Goal: Obtain resource: Download file/media

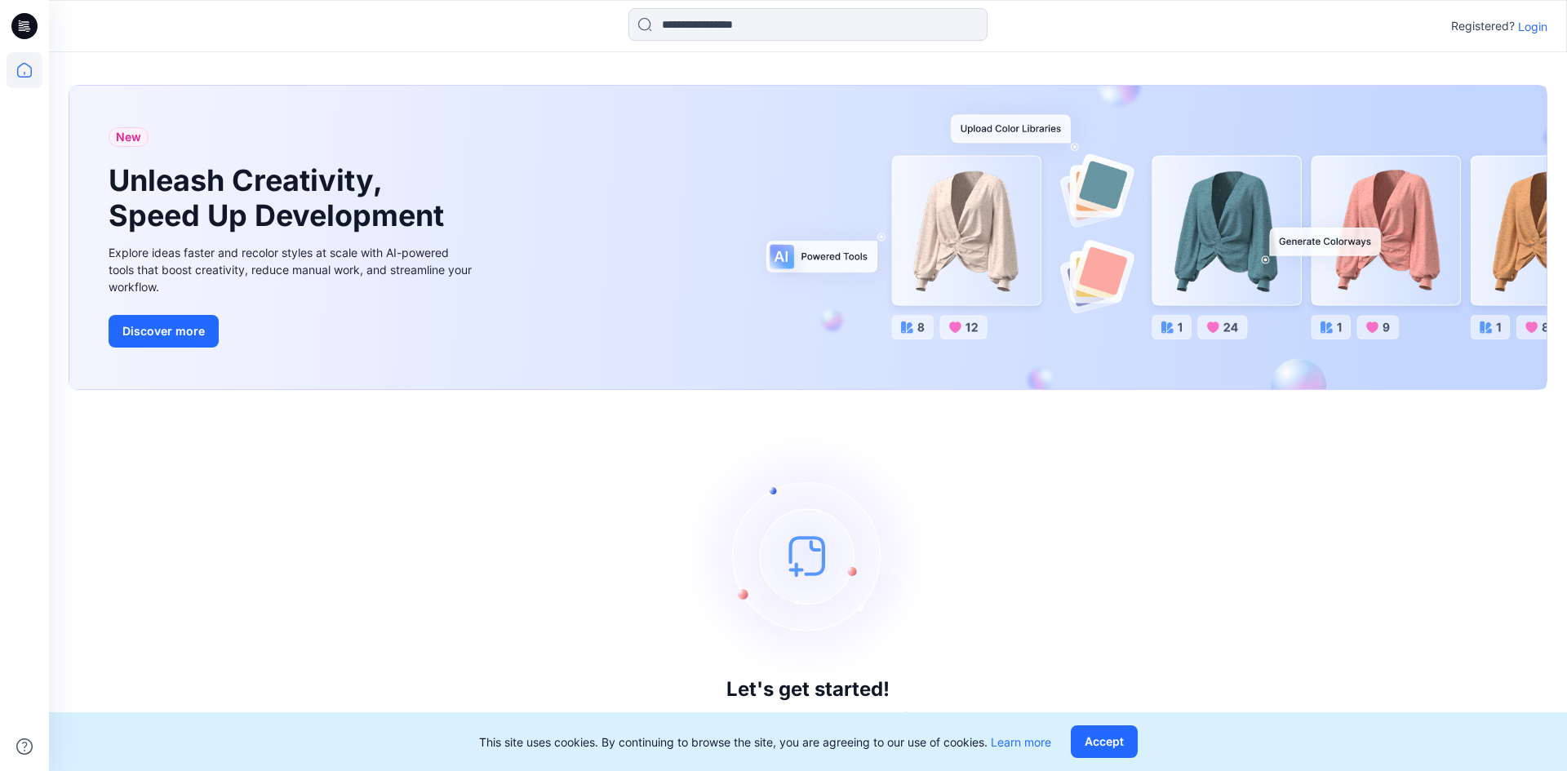
click at [1535, 31] on p "Login" at bounding box center [1532, 26] width 29 height 17
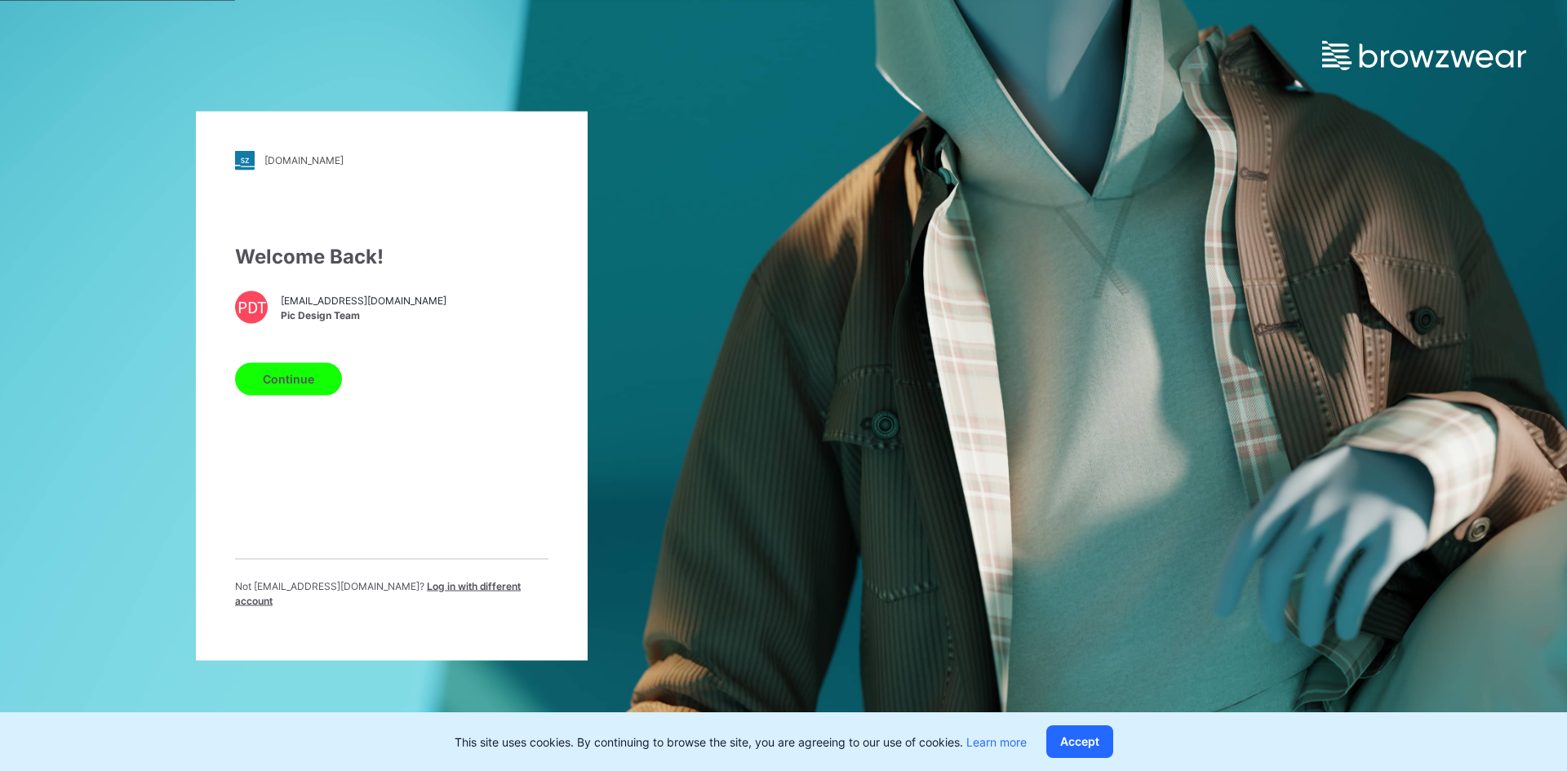
click at [305, 393] on button "Continue" at bounding box center [288, 378] width 107 height 33
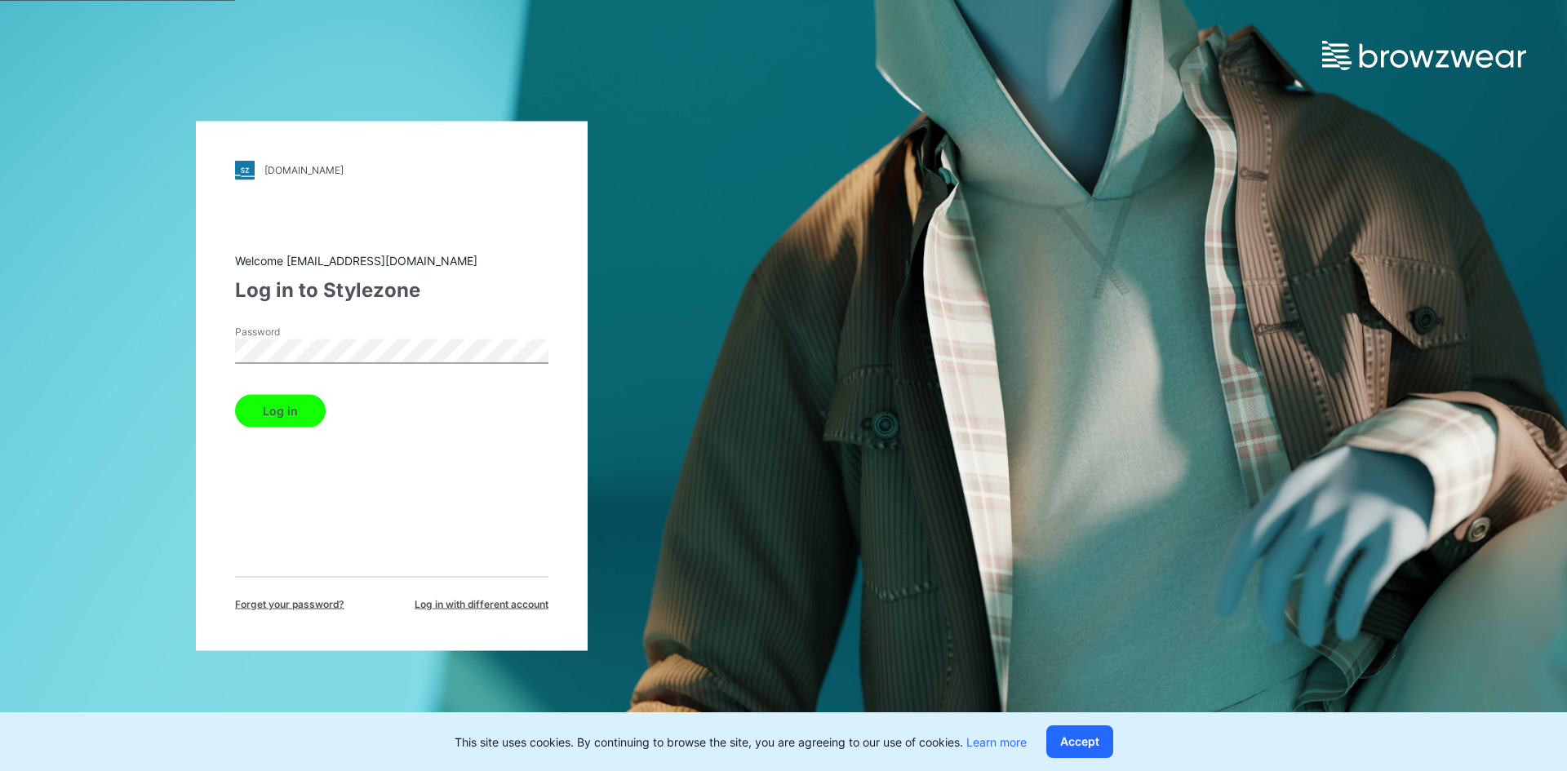
click at [262, 417] on button "Log in" at bounding box center [280, 410] width 91 height 33
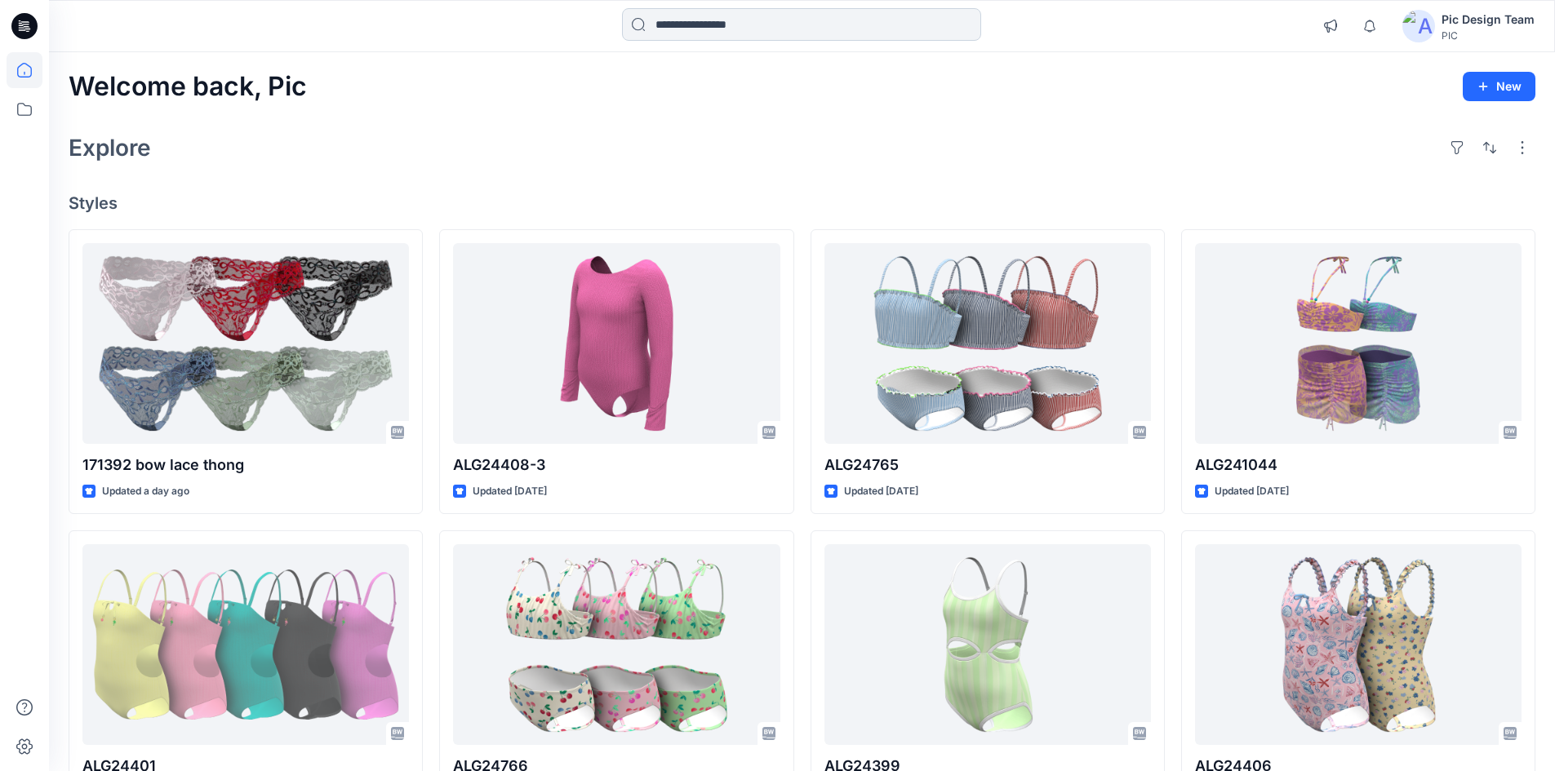
click at [734, 29] on input at bounding box center [801, 24] width 359 height 33
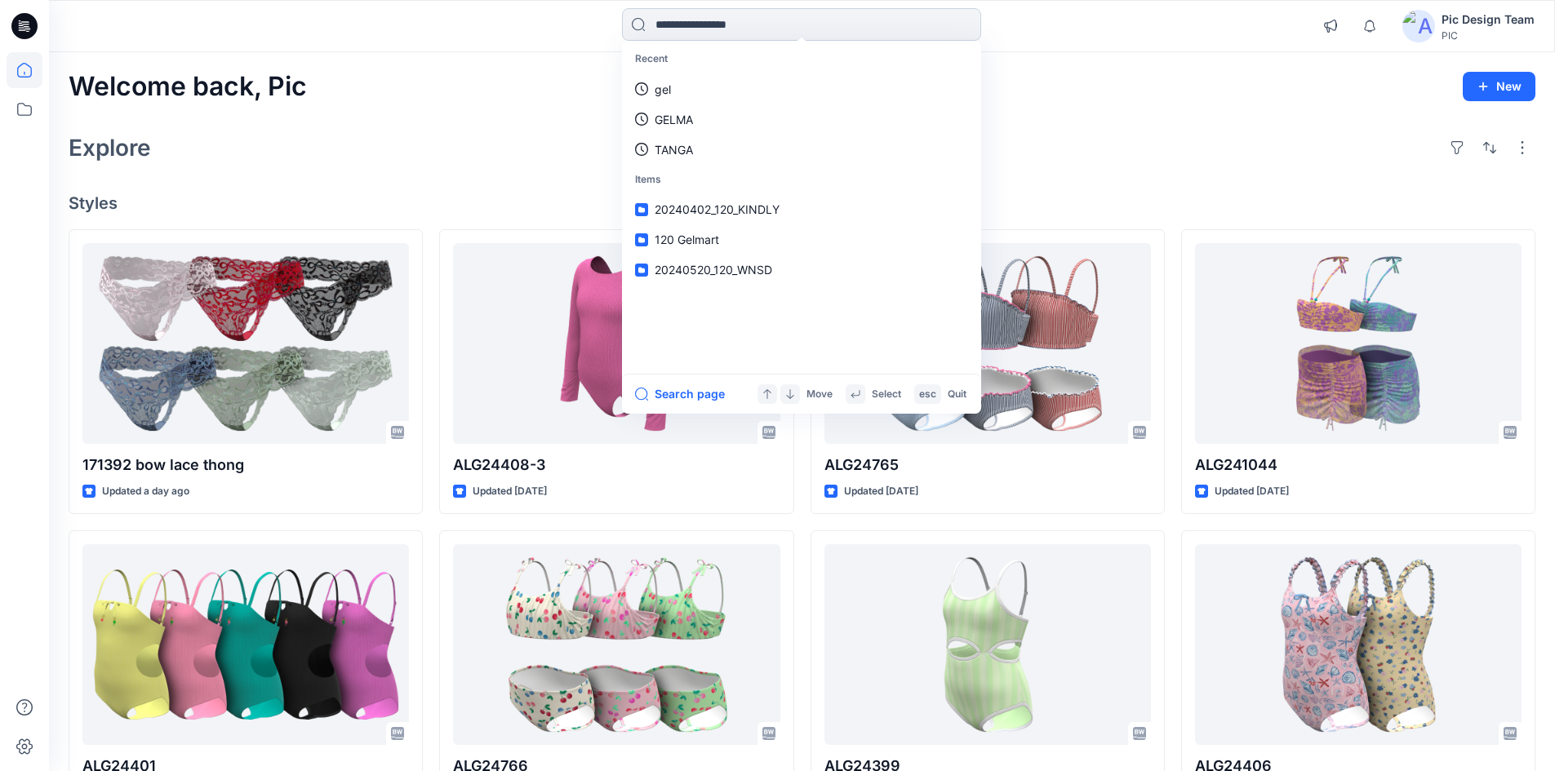
type input "*"
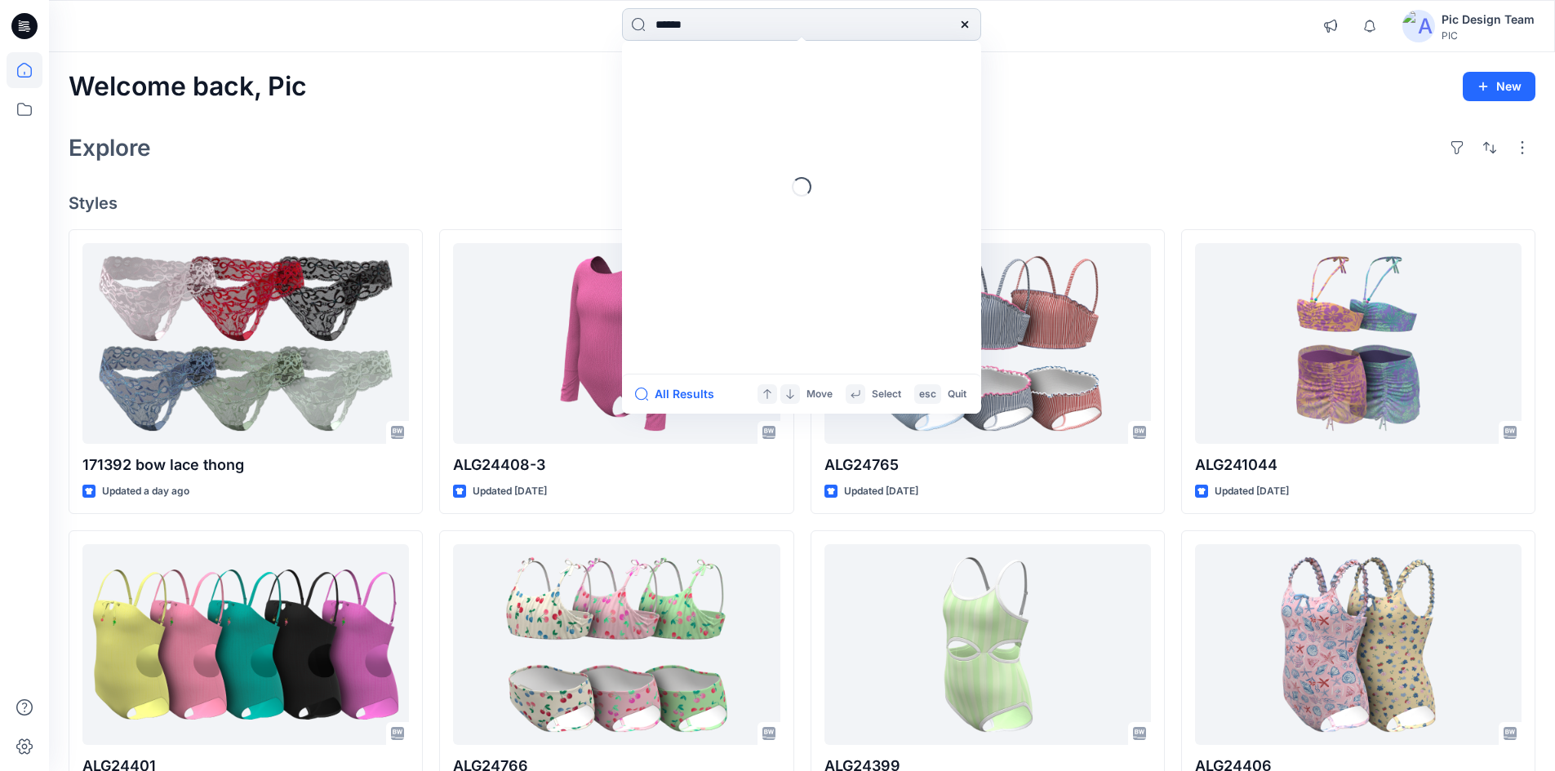
type input "******"
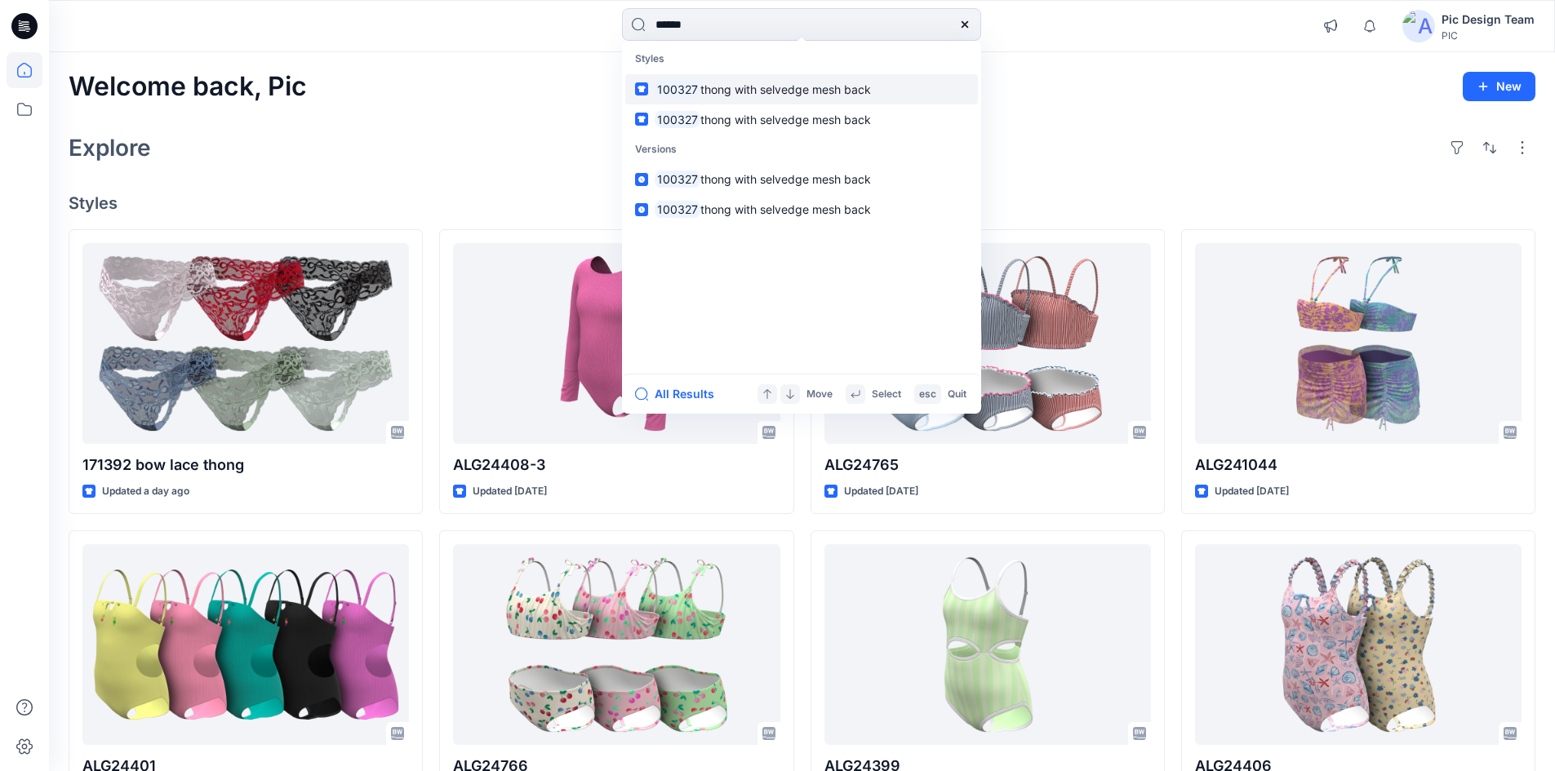
click at [782, 93] on span "thong with selvedge mesh back" at bounding box center [785, 89] width 171 height 14
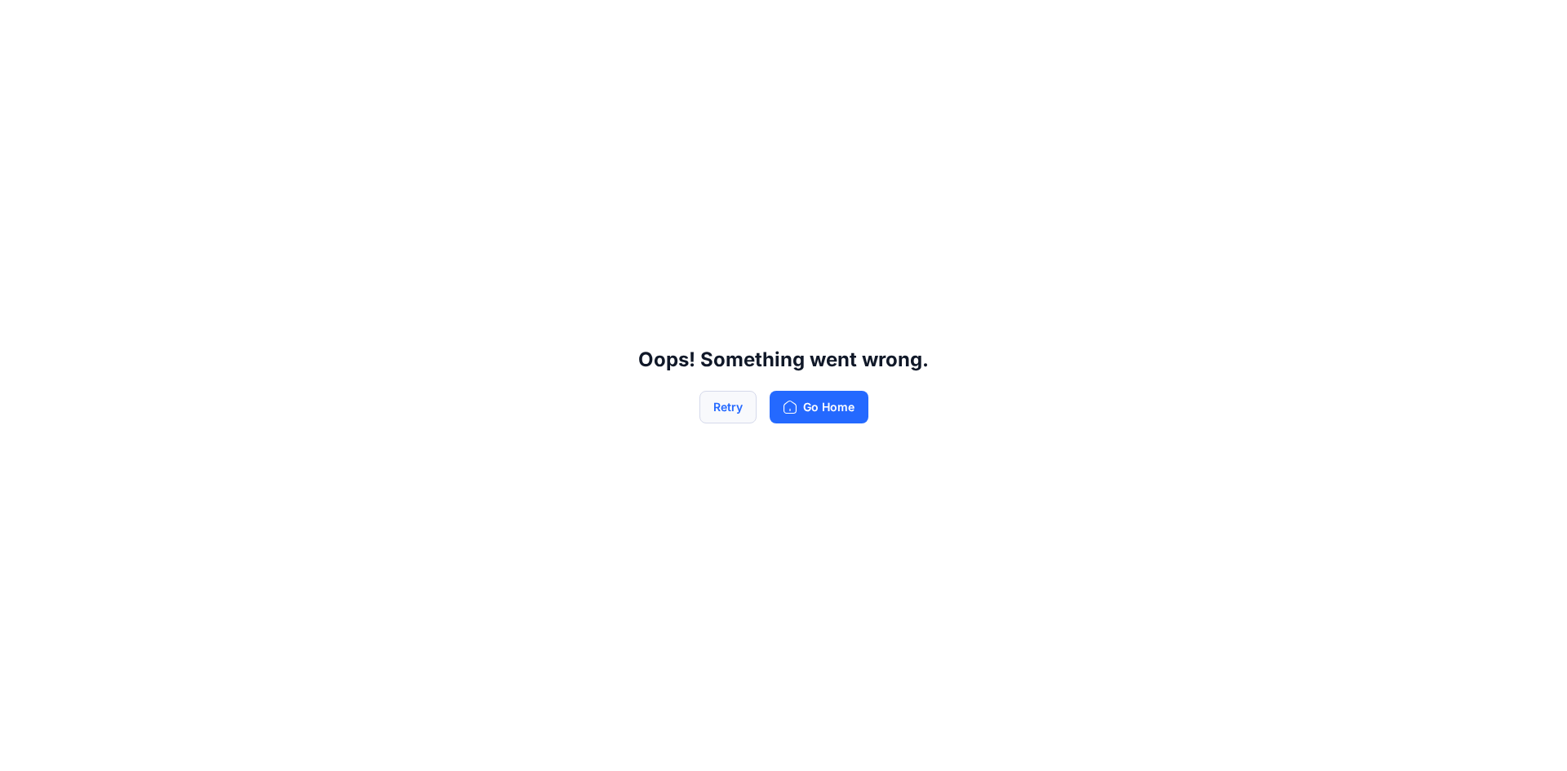
click at [735, 410] on button "Retry" at bounding box center [727, 407] width 57 height 33
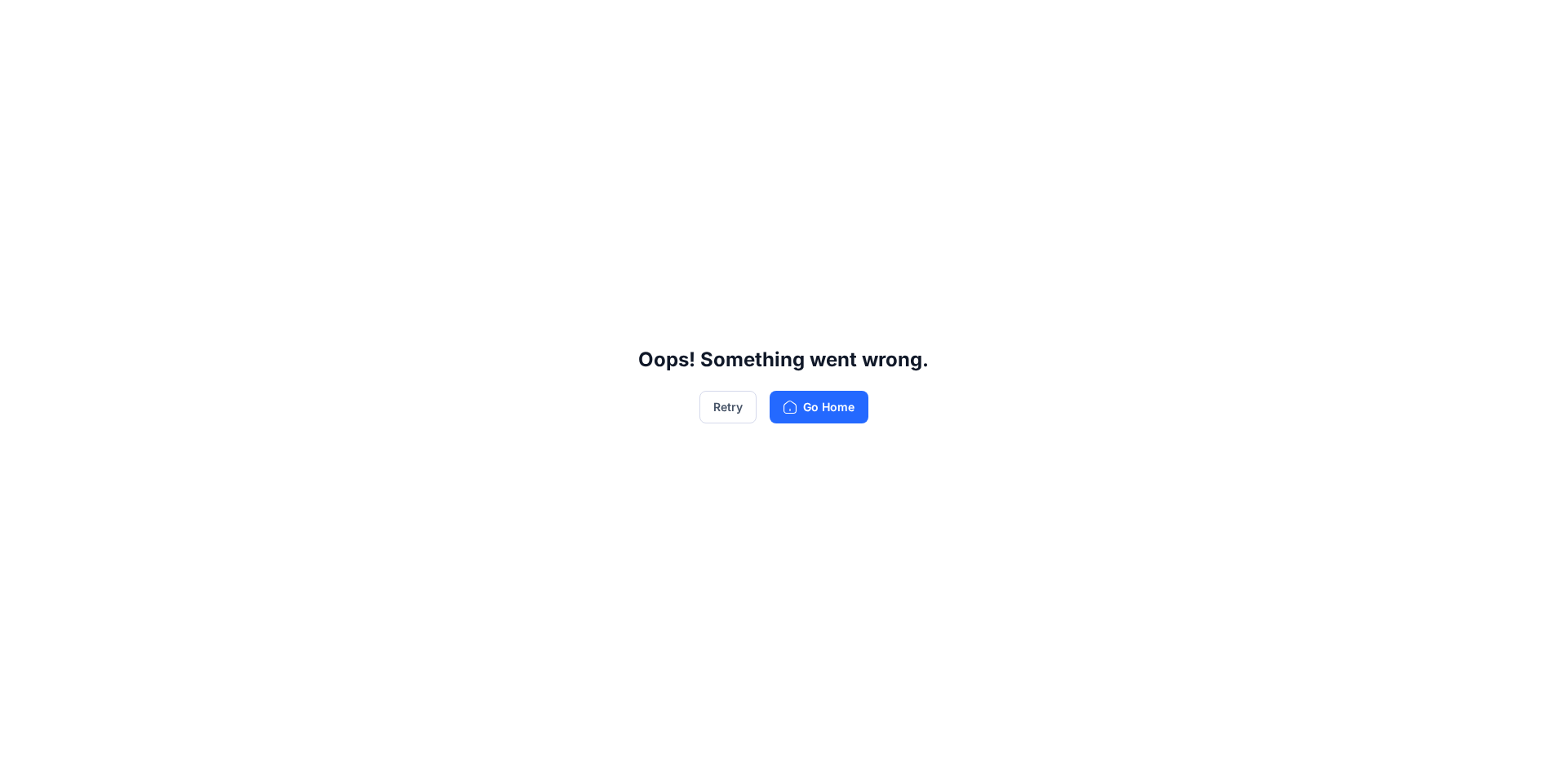
click at [735, 410] on button "Retry" at bounding box center [727, 407] width 57 height 33
click at [725, 404] on button "Retry" at bounding box center [727, 407] width 57 height 33
click at [725, 406] on button "Retry" at bounding box center [727, 407] width 57 height 33
click at [726, 406] on button "Retry" at bounding box center [727, 407] width 57 height 33
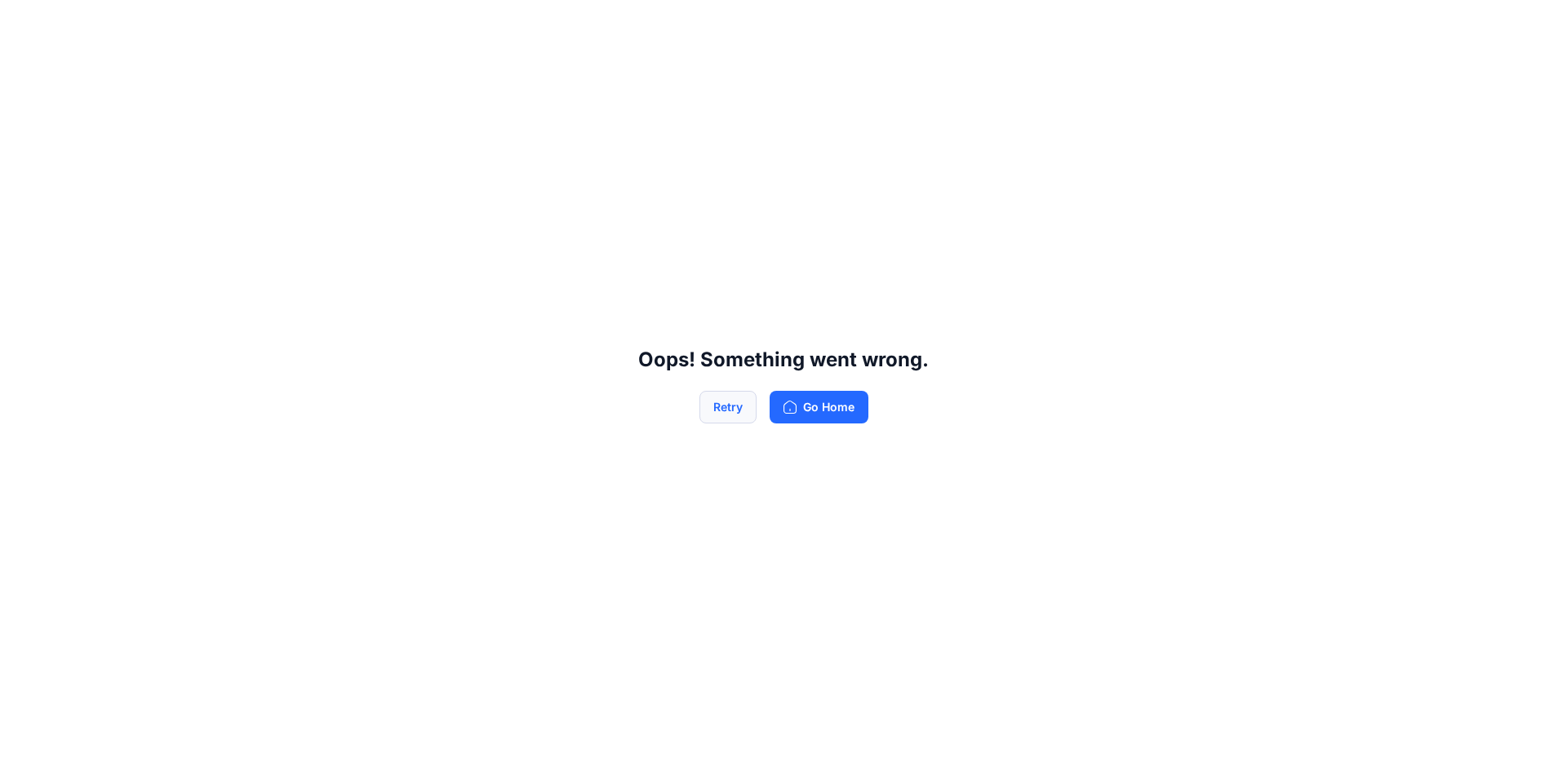
click at [726, 406] on button "Retry" at bounding box center [727, 407] width 57 height 33
click at [727, 406] on button "Retry" at bounding box center [727, 407] width 57 height 33
click at [824, 407] on button "Go Home" at bounding box center [819, 407] width 99 height 33
click at [729, 412] on button "Retry" at bounding box center [727, 407] width 57 height 33
click at [723, 411] on button "Retry" at bounding box center [727, 407] width 57 height 33
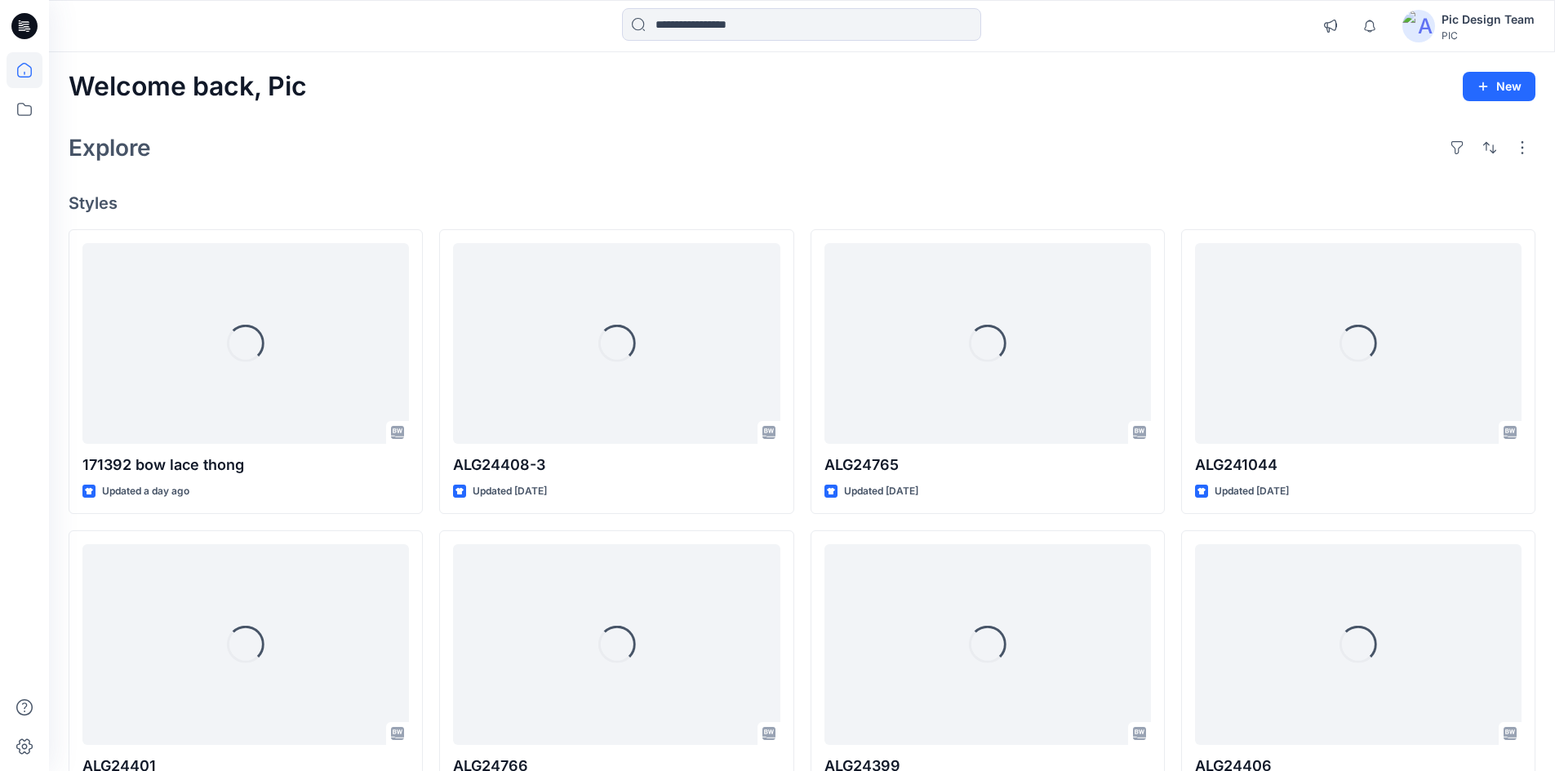
click at [713, 32] on input at bounding box center [801, 24] width 359 height 33
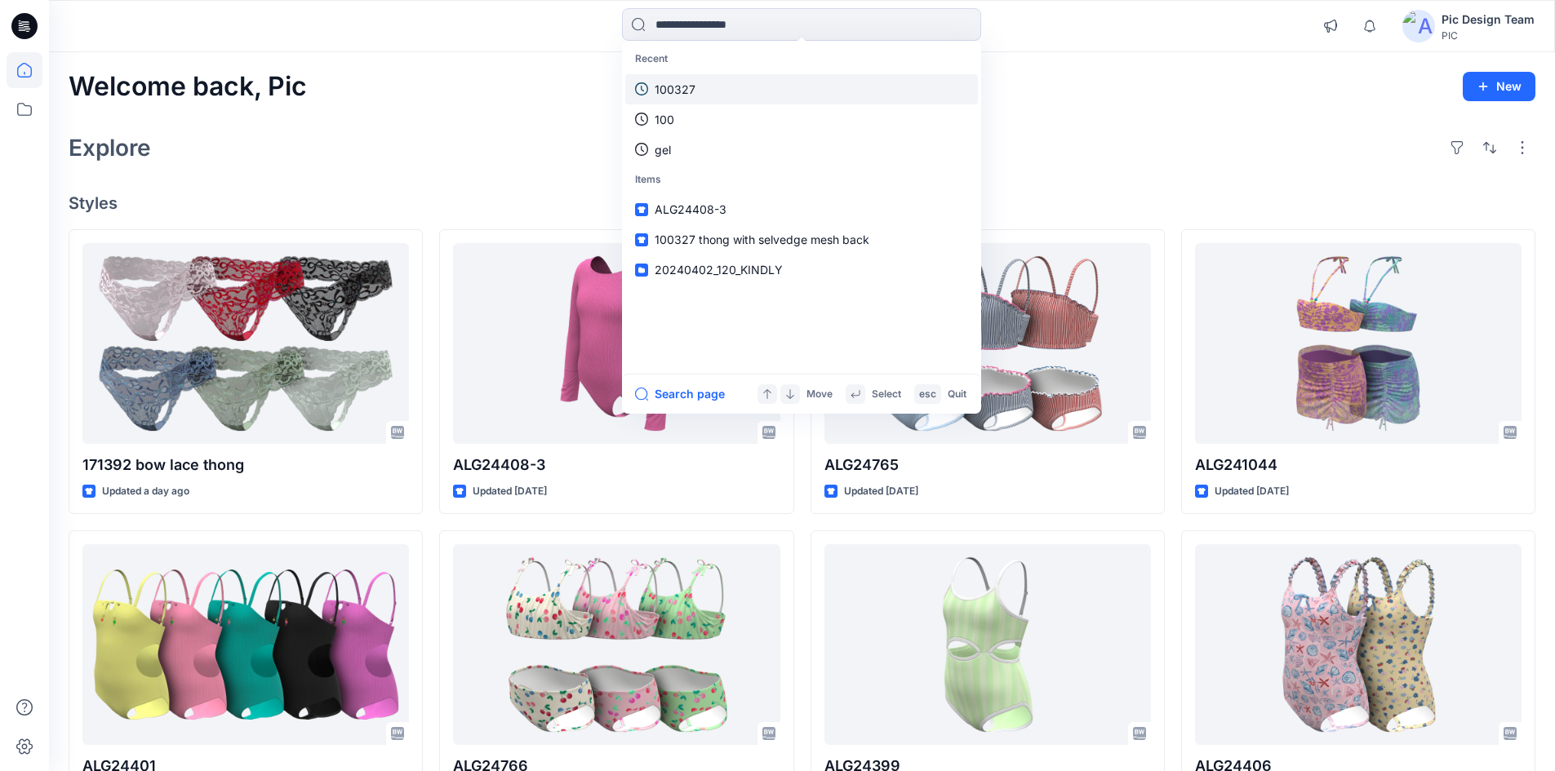
click at [687, 91] on p "100327" at bounding box center [675, 89] width 41 height 17
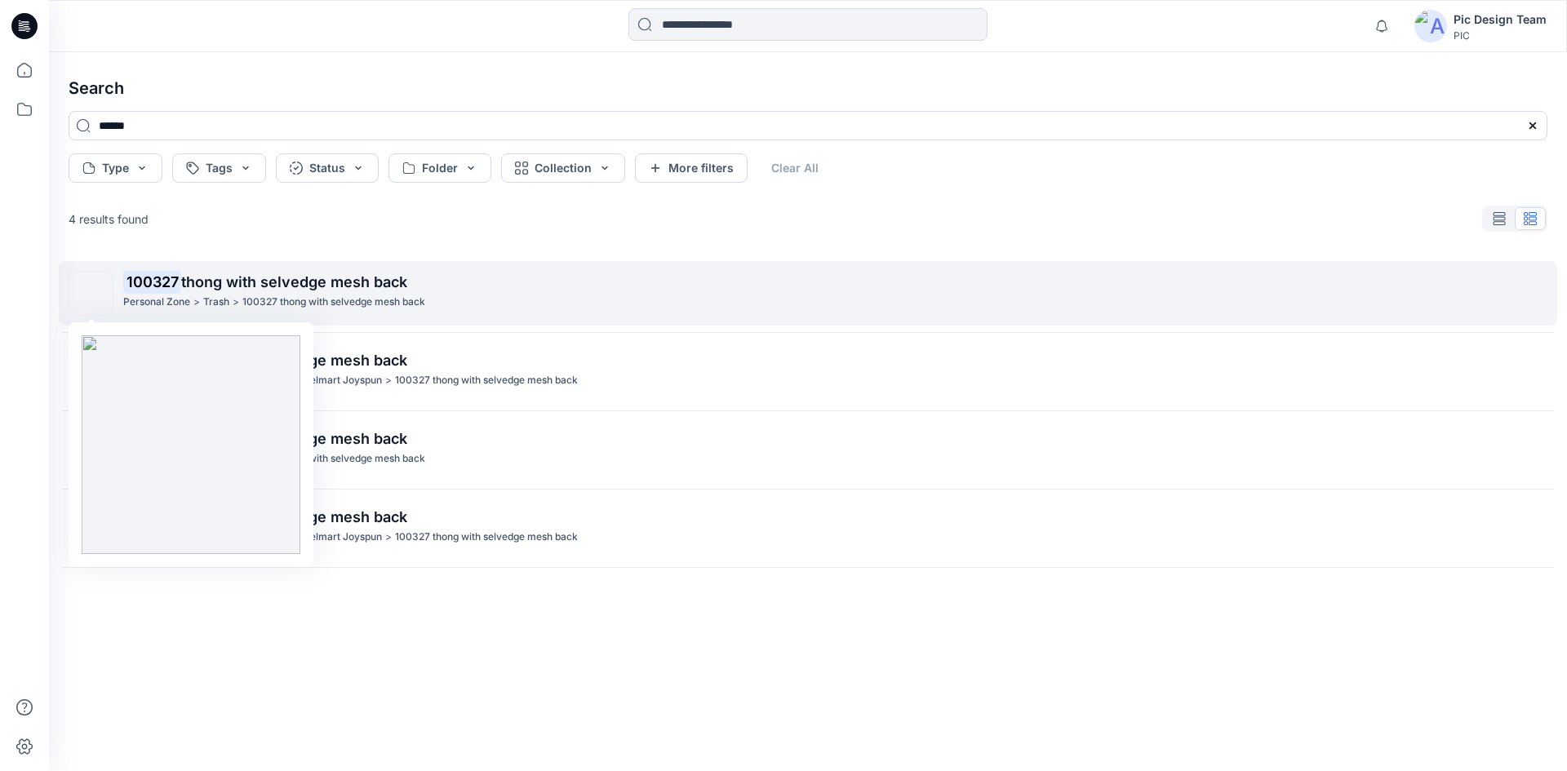
click at [91, 294] on img at bounding box center [91, 294] width 0 height 0
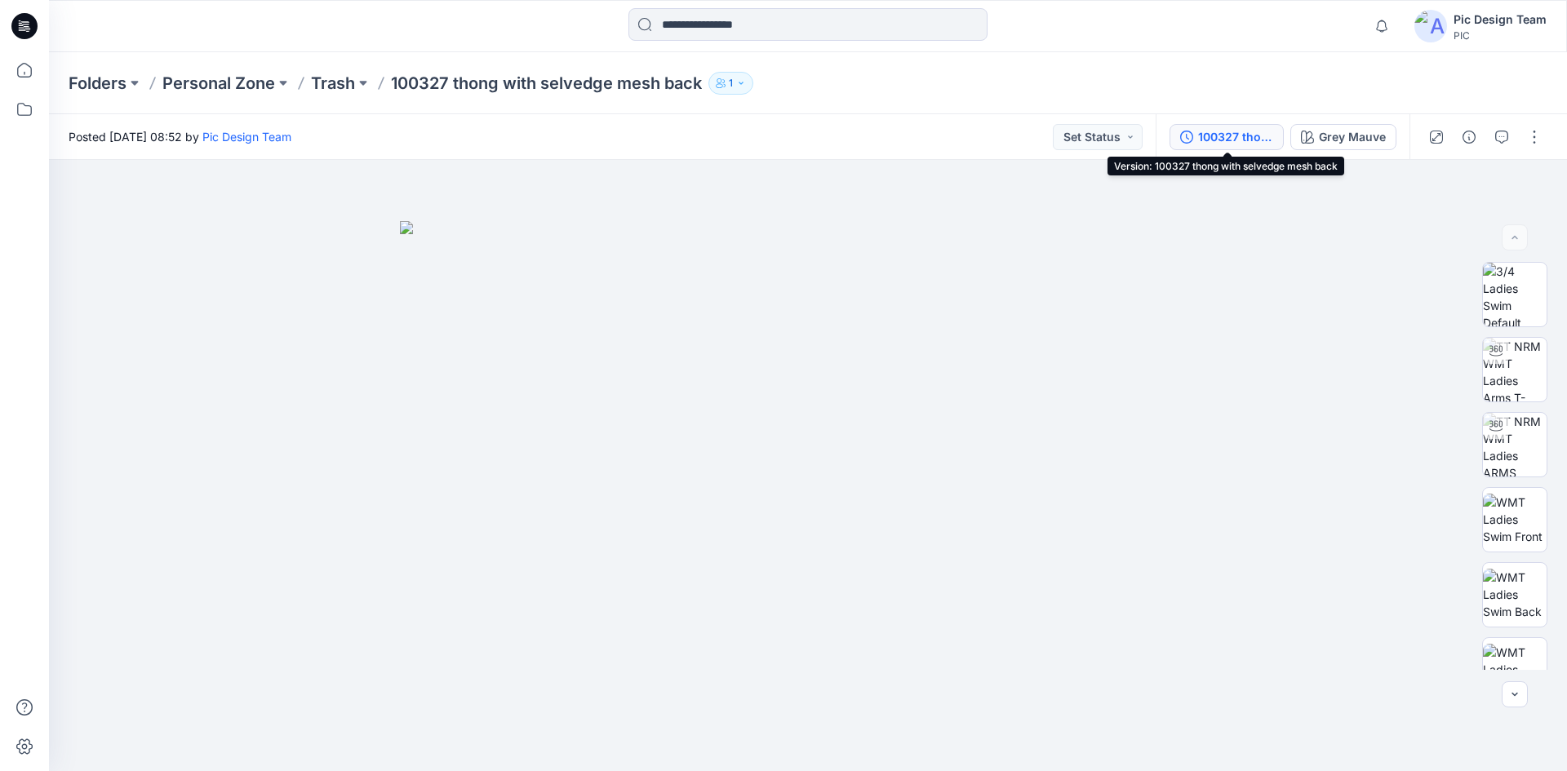
click at [1214, 129] on div "100327 thong with selvedge mesh back" at bounding box center [1235, 137] width 75 height 18
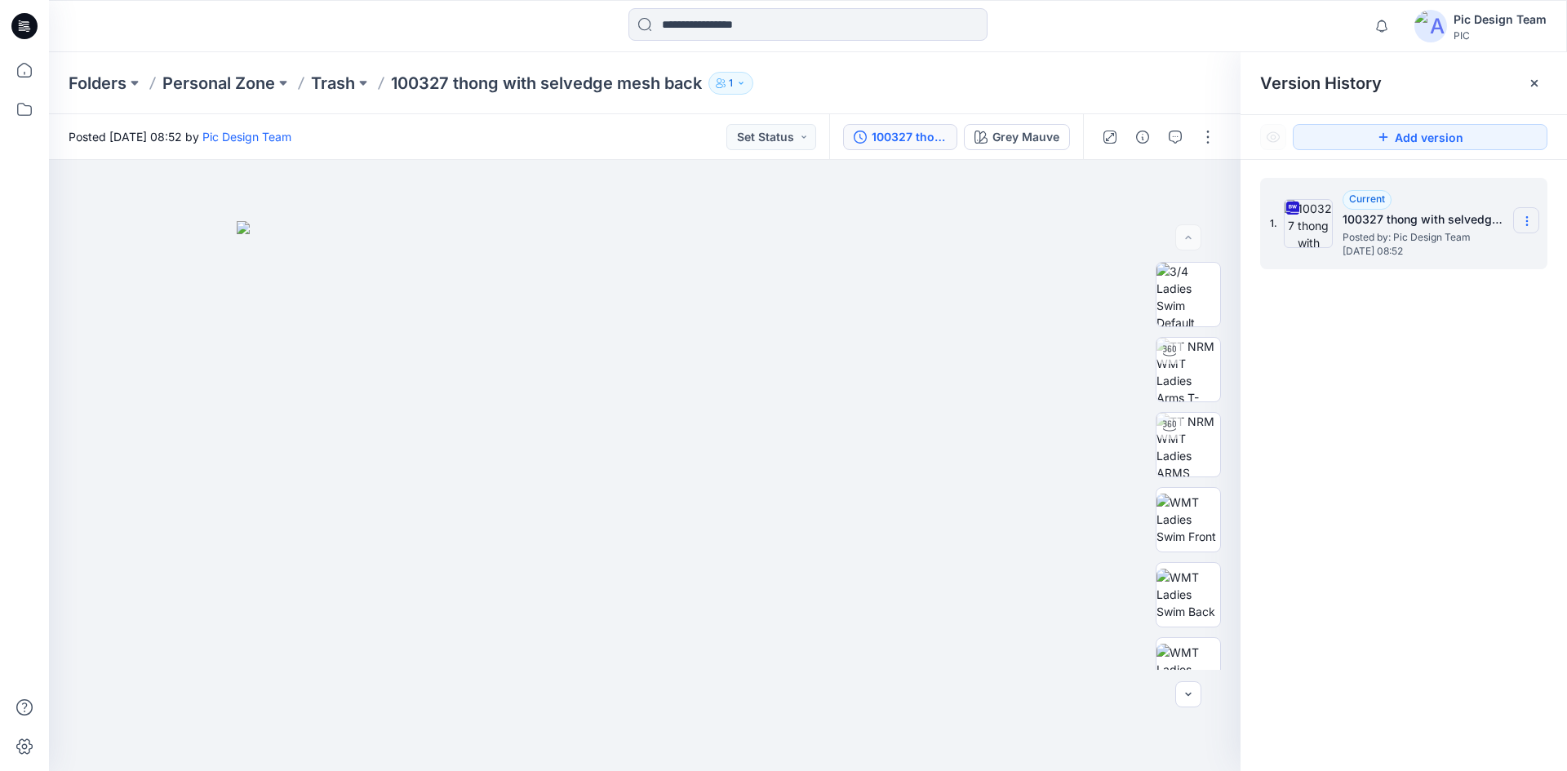
click at [1526, 218] on icon at bounding box center [1526, 217] width 1 height 1
click at [1463, 256] on span "Download Source BW File" at bounding box center [1444, 253] width 137 height 20
